Goal: Book appointment/travel/reservation

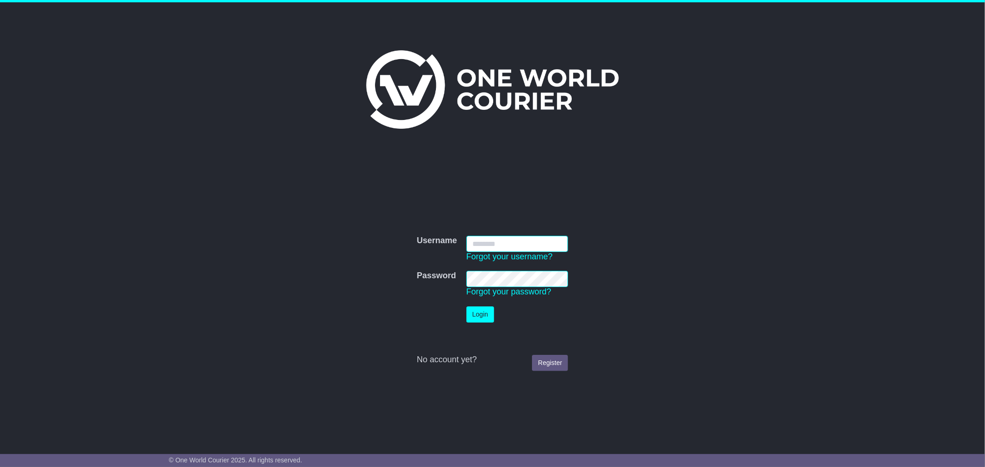
type input "**********"
click at [480, 315] on button "Login" at bounding box center [480, 315] width 28 height 16
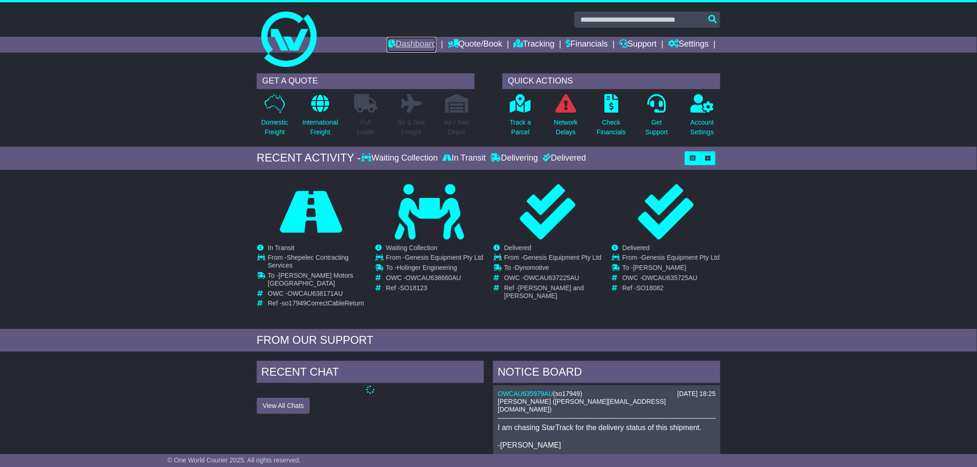
click at [406, 42] on link "Dashboard" at bounding box center [411, 45] width 49 height 16
click at [470, 45] on link "Quote/Book" at bounding box center [475, 45] width 54 height 16
click at [459, 40] on link "Quote/Book" at bounding box center [475, 45] width 54 height 16
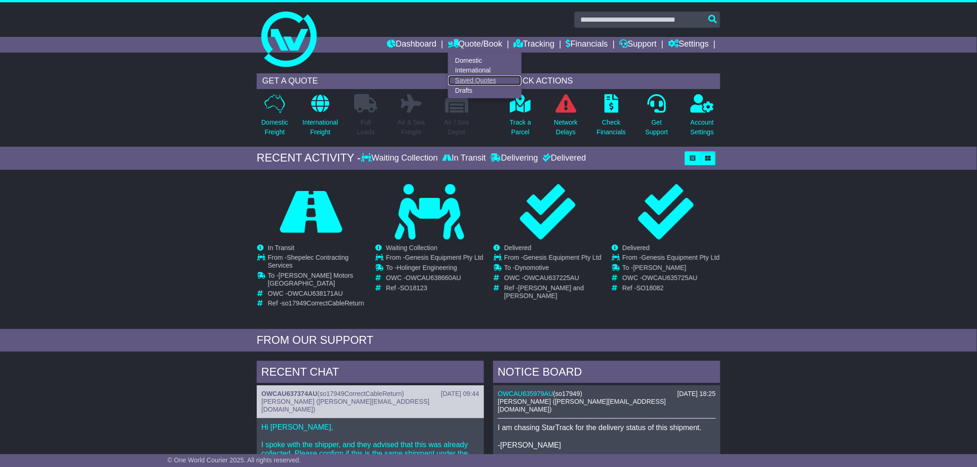
click at [457, 78] on link "Saved Quotes" at bounding box center [484, 81] width 73 height 10
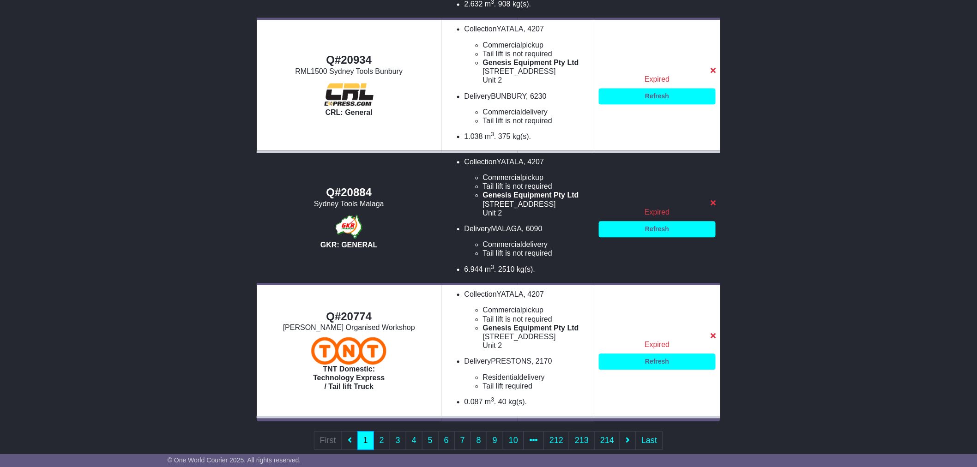
scroll to position [811, 0]
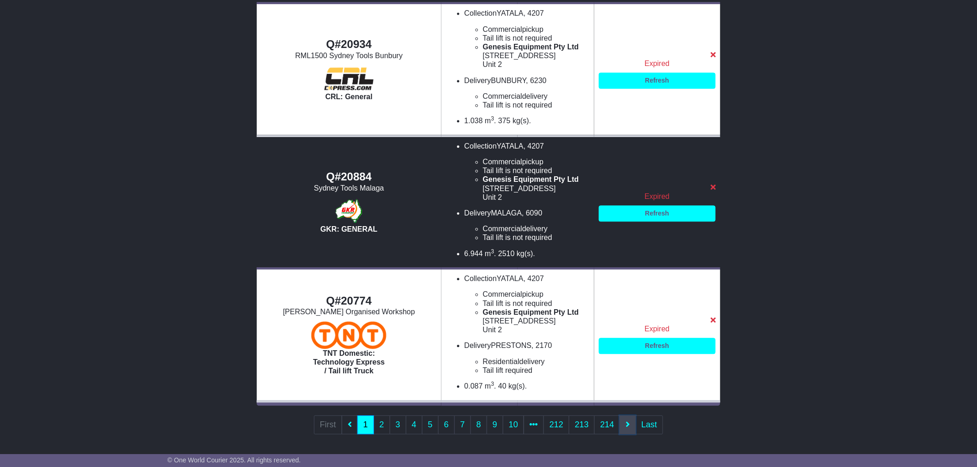
click at [629, 421] on icon at bounding box center [628, 424] width 4 height 8
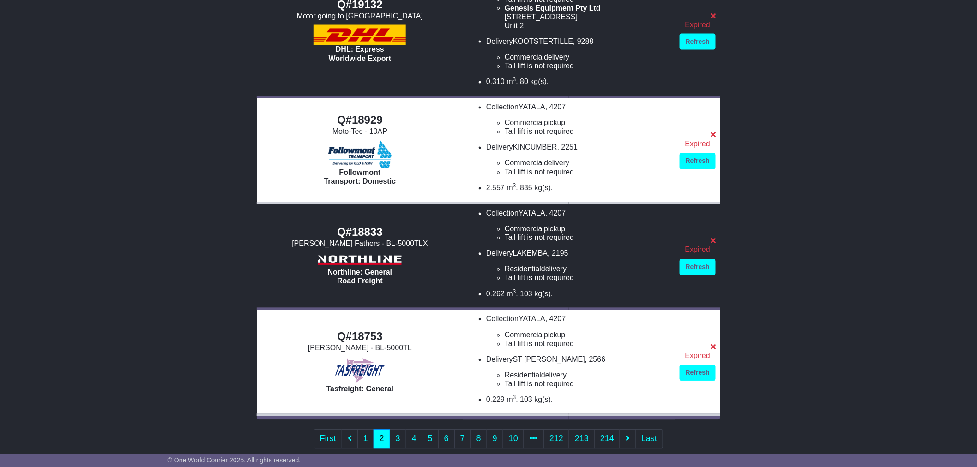
scroll to position [696, 0]
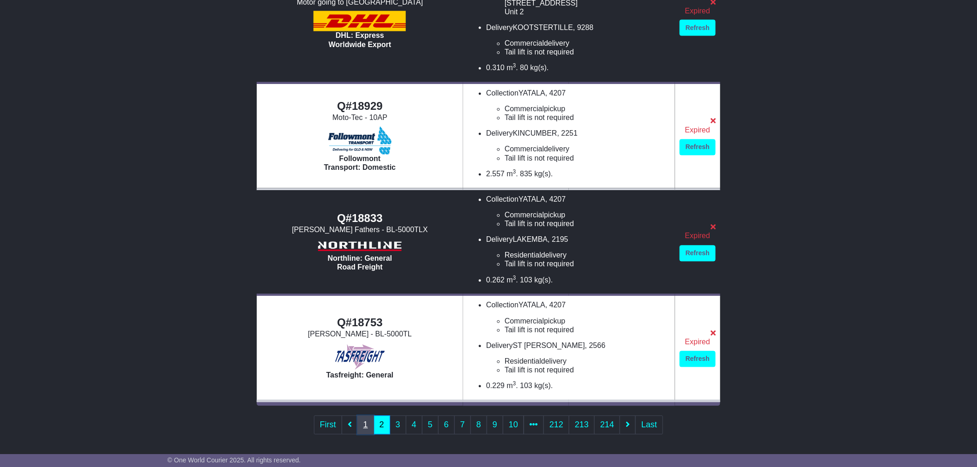
click at [361, 419] on link "1" at bounding box center [365, 425] width 17 height 19
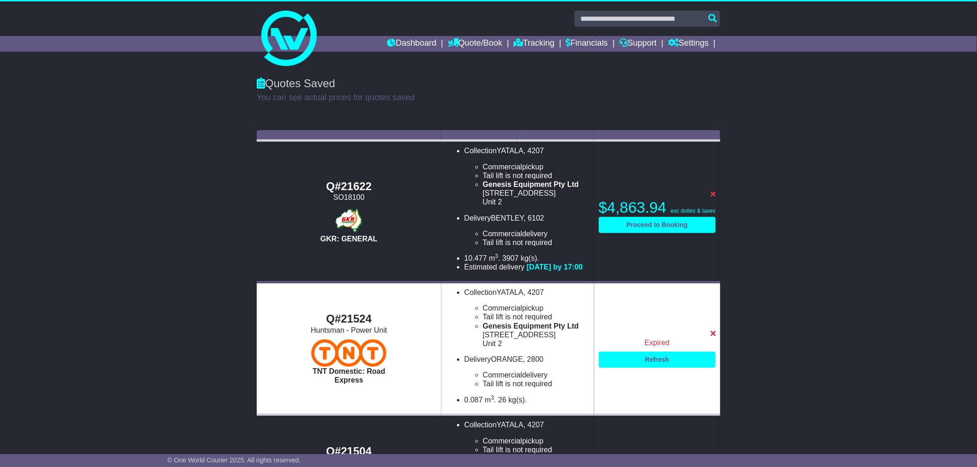
scroll to position [0, 0]
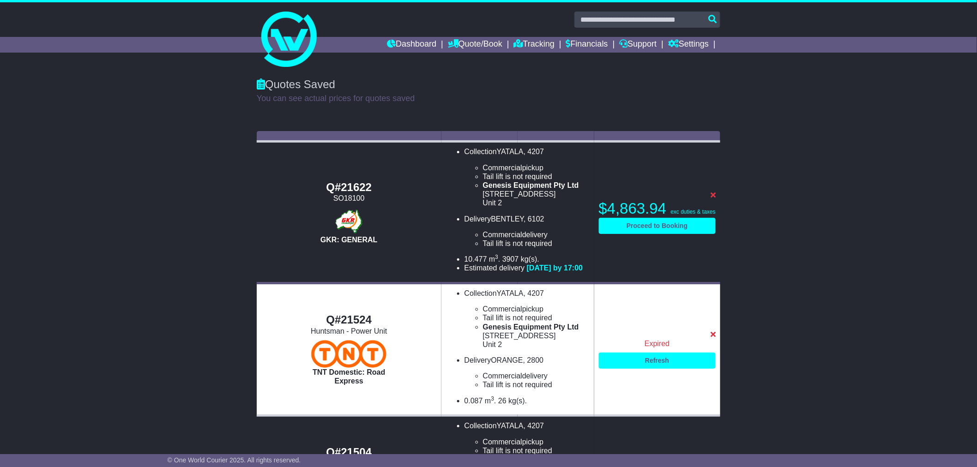
click at [661, 228] on link "Proceed to Booking" at bounding box center [657, 226] width 117 height 16
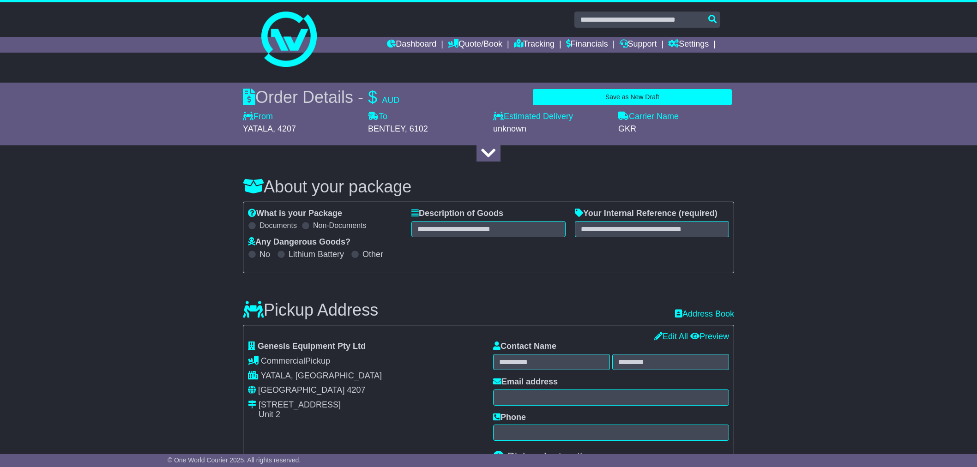
select select "****"
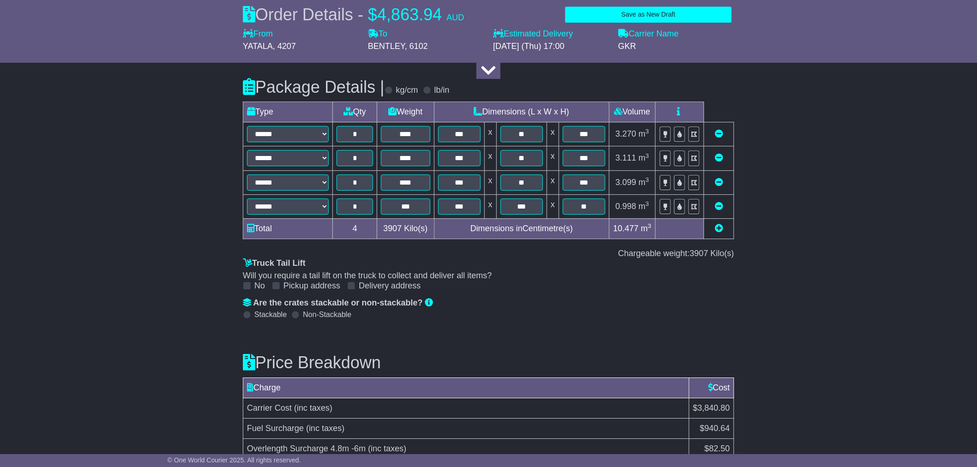
scroll to position [1101, 0]
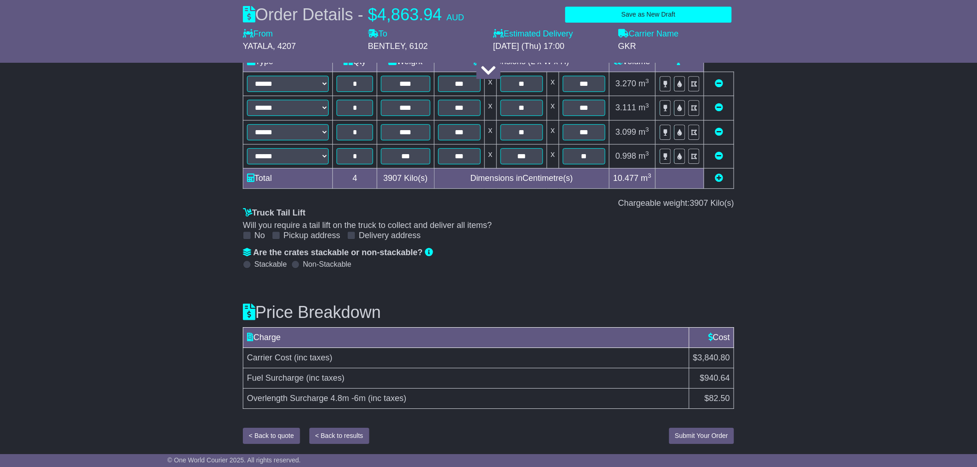
click at [336, 437] on button "< Back to results" at bounding box center [339, 436] width 60 height 16
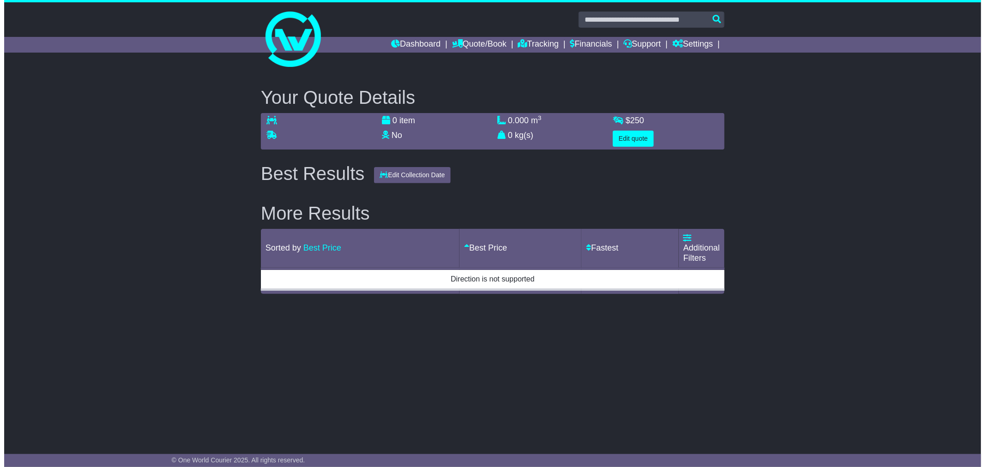
scroll to position [0, 0]
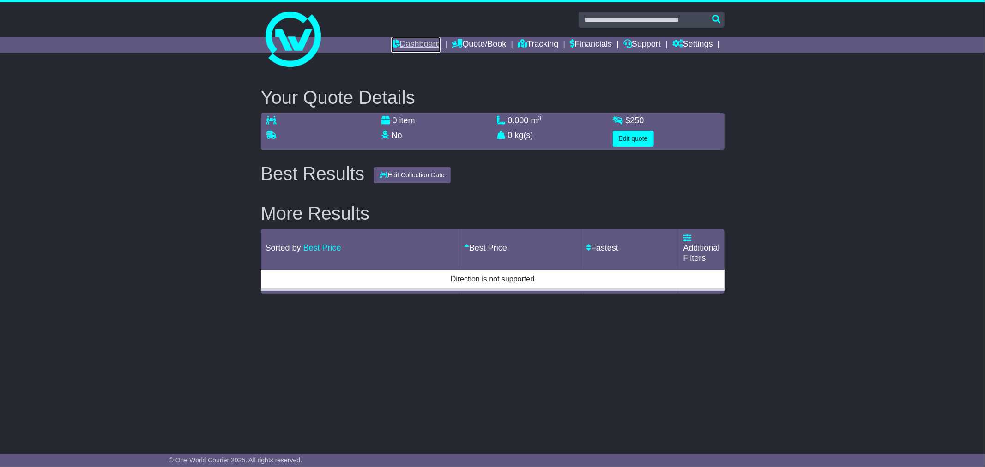
click at [404, 47] on link "Dashboard" at bounding box center [415, 45] width 49 height 16
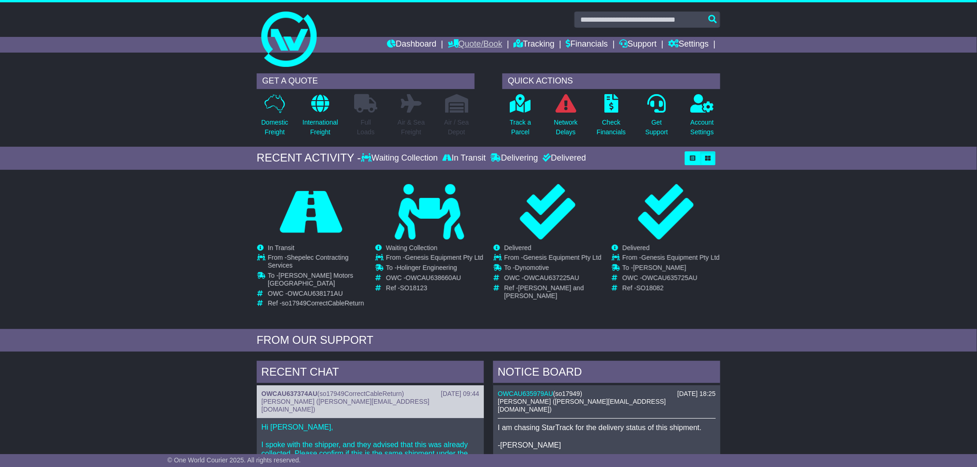
click at [456, 45] on link "Quote/Book" at bounding box center [475, 45] width 54 height 16
click at [454, 79] on link "Saved Quotes" at bounding box center [484, 81] width 73 height 10
